Goal: Go to known website: Access a specific website the user already knows

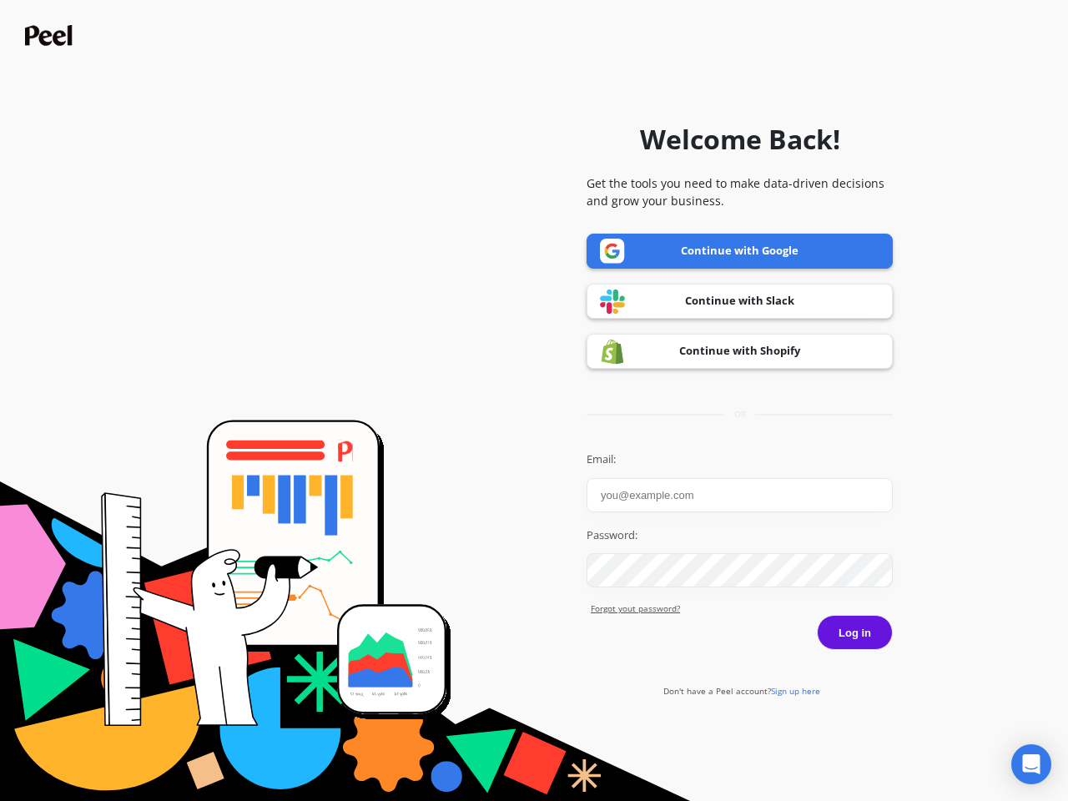
click at [1031, 764] on icon "Open Intercom Messenger" at bounding box center [1032, 764] width 18 height 20
